Goal: Transaction & Acquisition: Purchase product/service

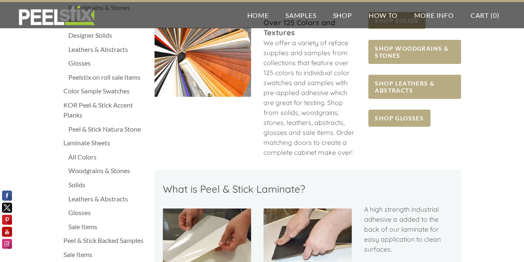
scroll to position [83, 0]
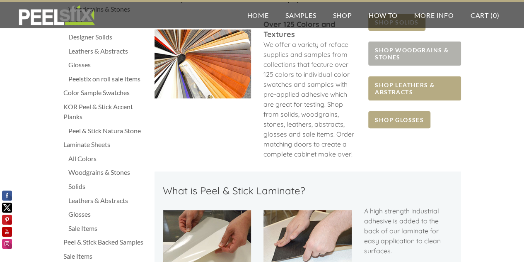
click at [393, 50] on span "SHOP WOODGRAINS & STONES" at bounding box center [414, 53] width 92 height 24
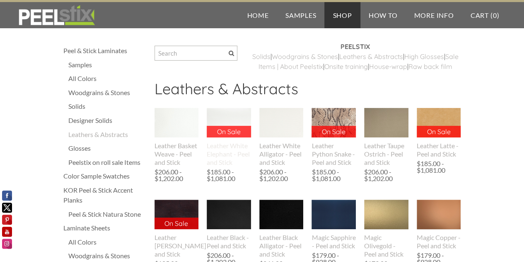
click at [226, 124] on img at bounding box center [229, 122] width 44 height 29
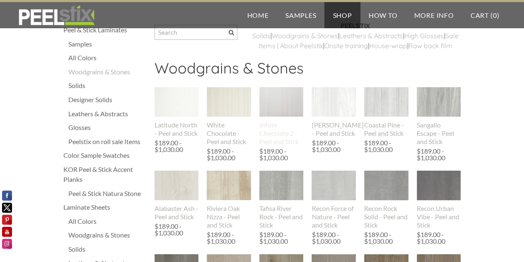
scroll to position [22, 0]
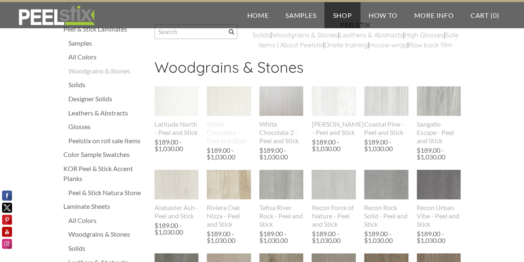
click at [223, 110] on img at bounding box center [229, 100] width 44 height 29
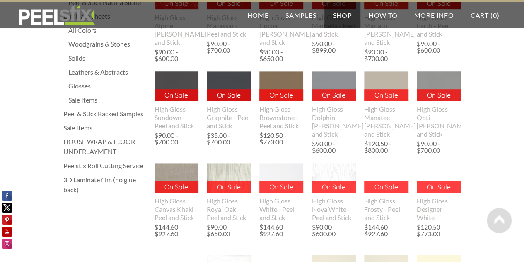
scroll to position [213, 0]
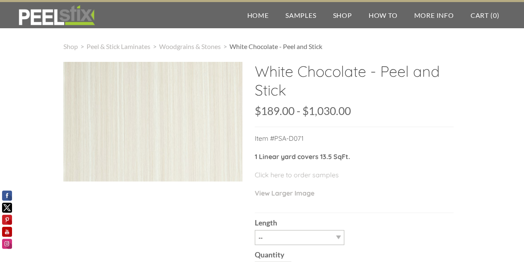
click at [202, 134] on div at bounding box center [152, 121] width 179 height 119
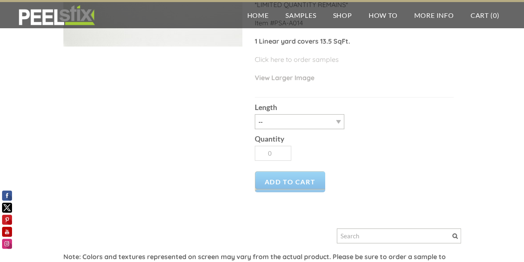
scroll to position [135, 0]
click at [266, 120] on select "-- 3LY 10LY 15LY 30LY" at bounding box center [300, 121] width 90 height 15
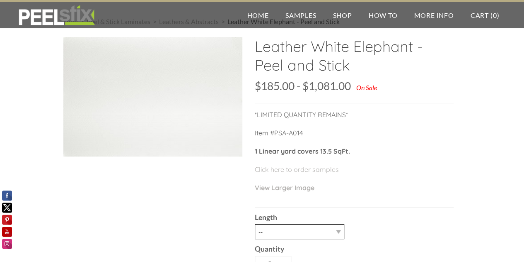
scroll to position [0, 0]
